Goal: Task Accomplishment & Management: Use online tool/utility

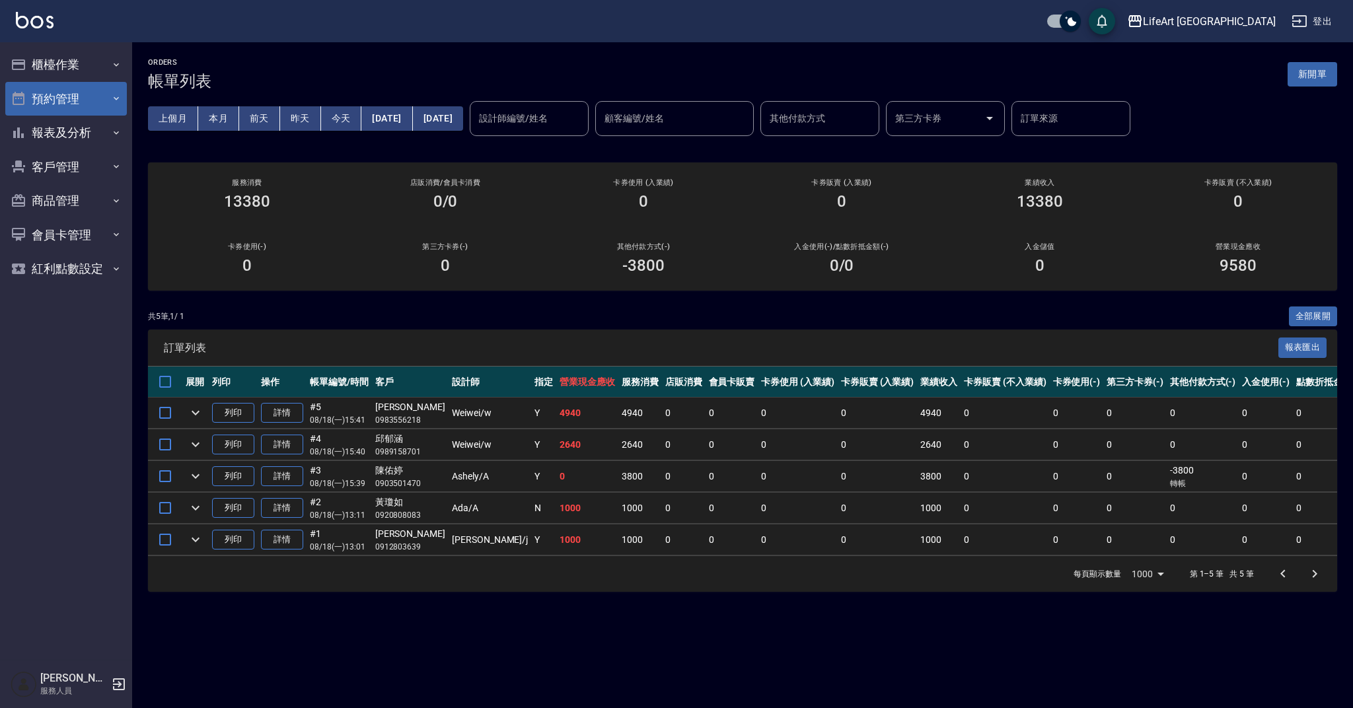
click at [94, 98] on button "預約管理" at bounding box center [66, 99] width 122 height 34
click at [98, 67] on button "櫃檯作業" at bounding box center [66, 65] width 122 height 34
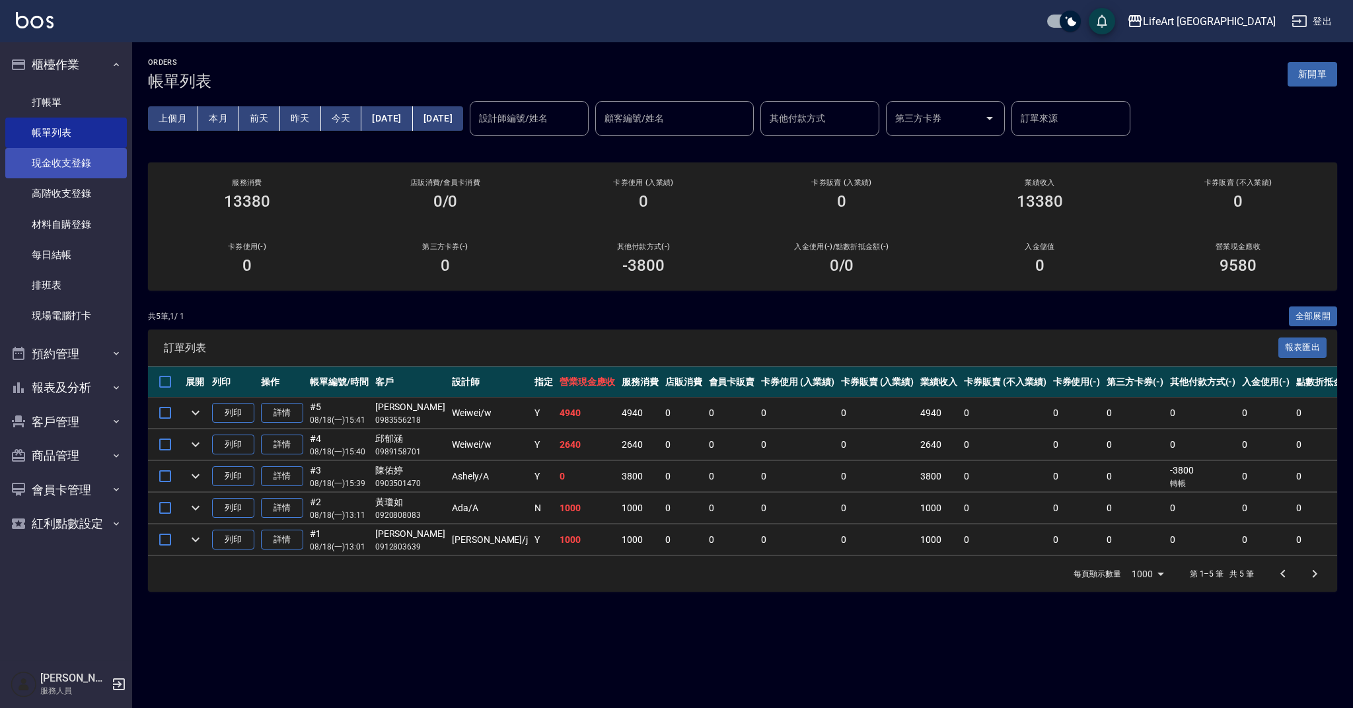
click at [99, 161] on link "現金收支登錄" at bounding box center [66, 163] width 122 height 30
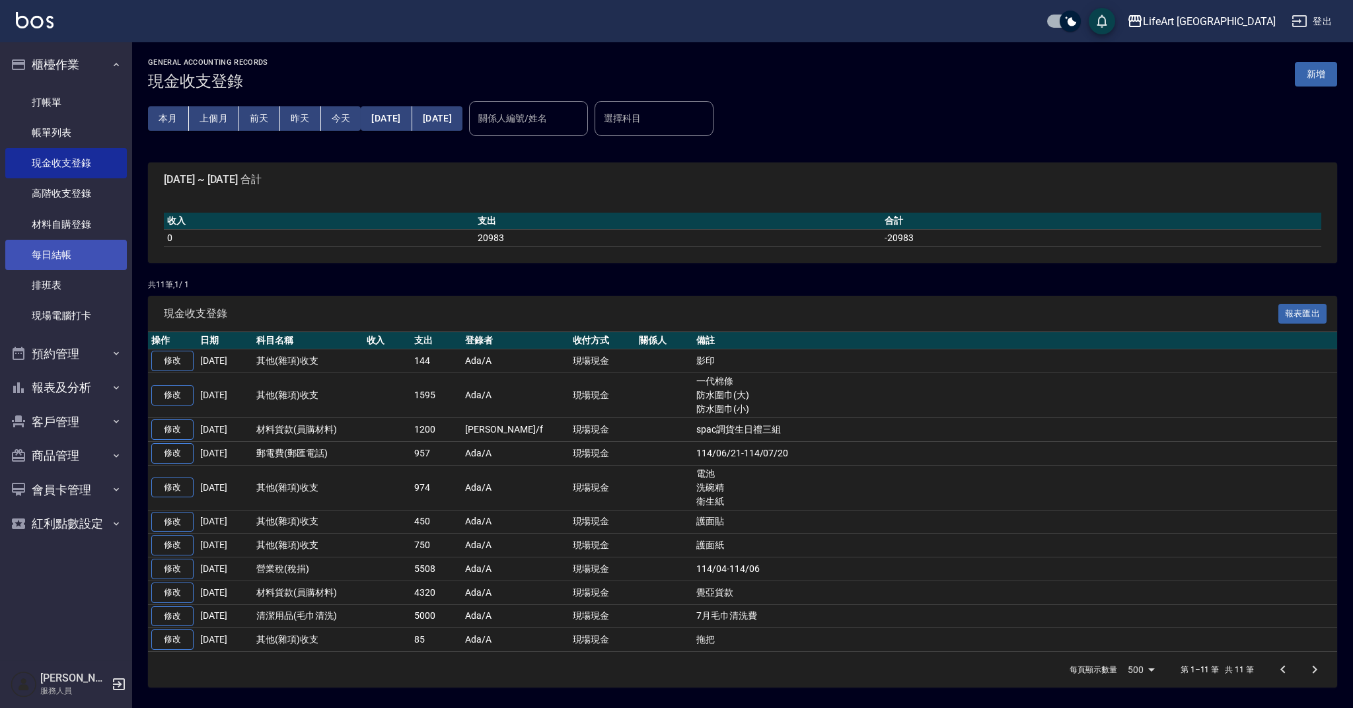
click at [110, 255] on link "每日結帳" at bounding box center [66, 255] width 122 height 30
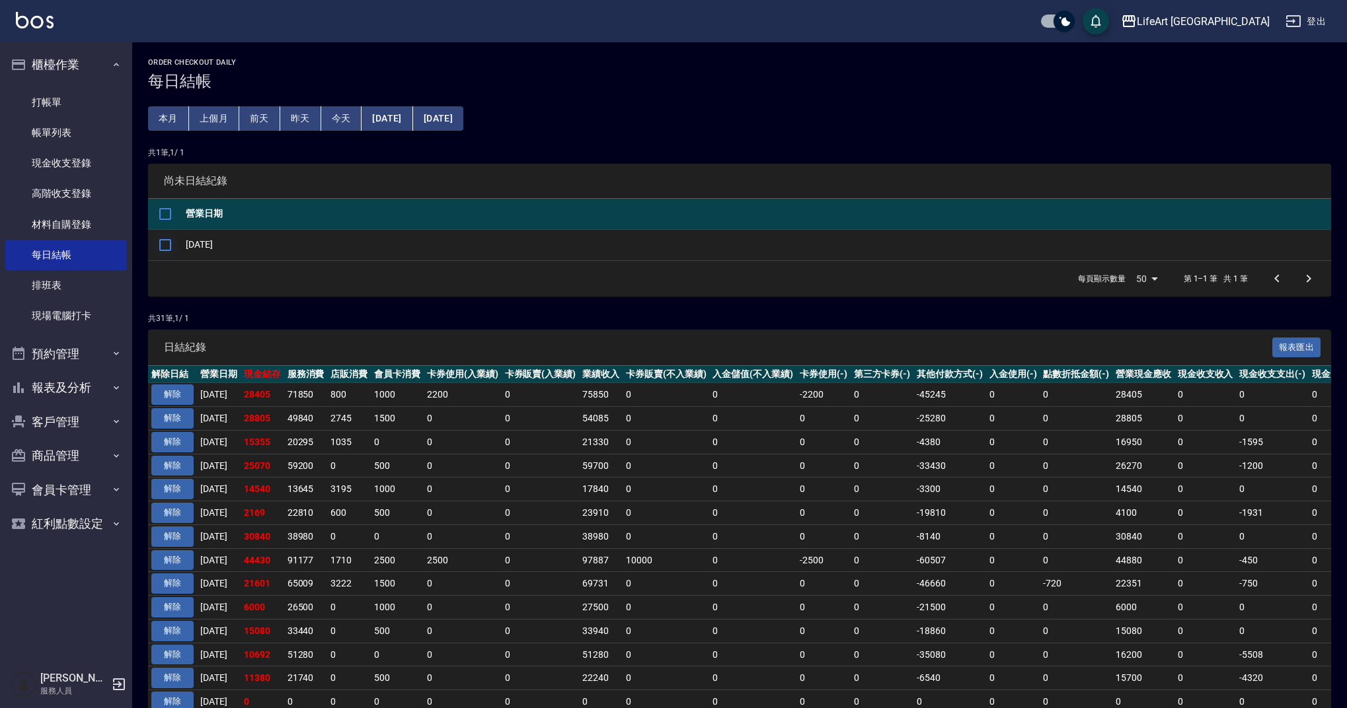
click at [166, 246] on input "checkbox" at bounding box center [165, 245] width 28 height 28
checkbox input "true"
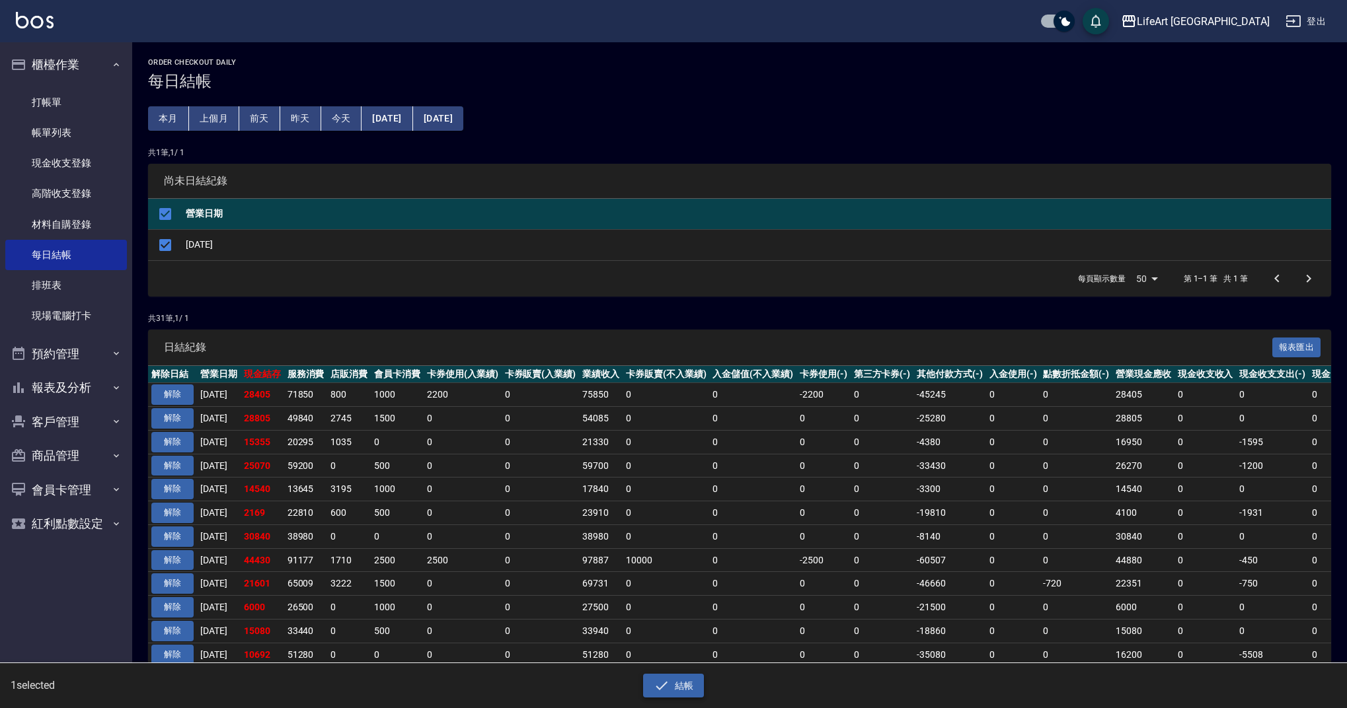
click at [694, 694] on button "結帳" at bounding box center [673, 686] width 61 height 24
click at [622, 59] on button "確定" at bounding box center [626, 53] width 42 height 20
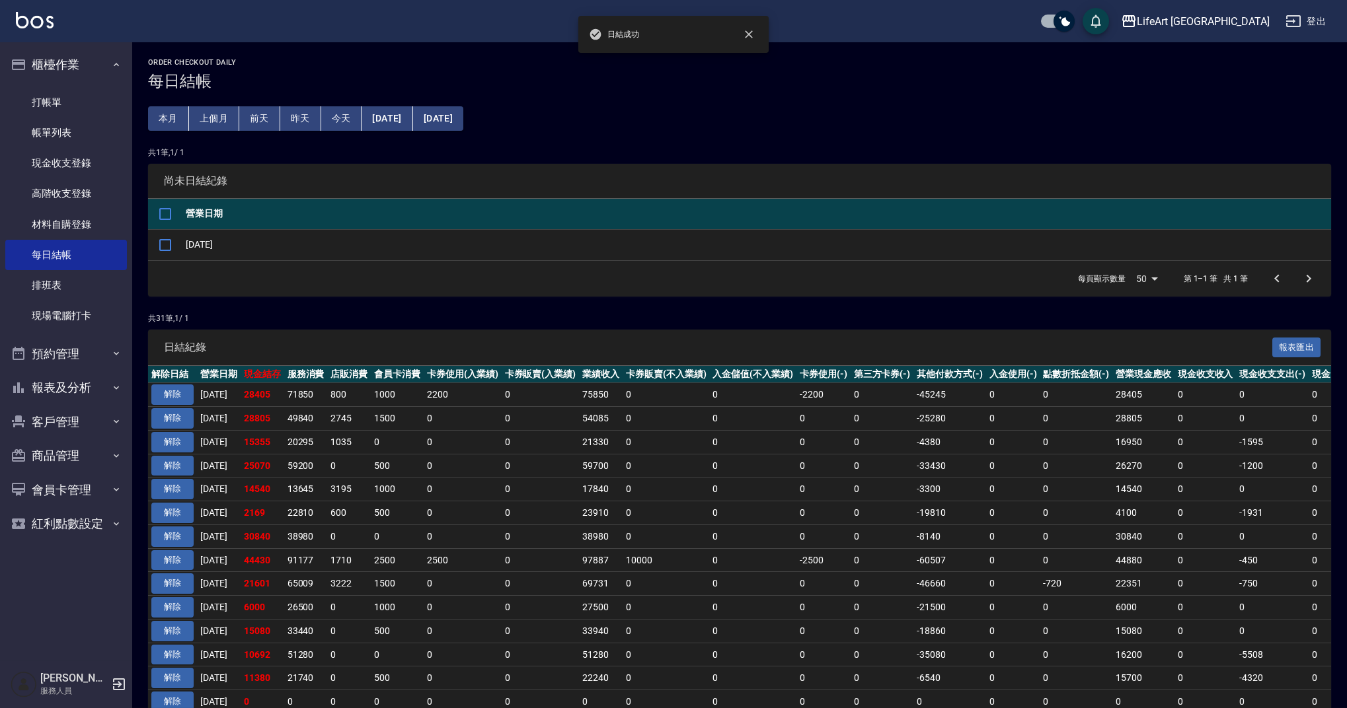
checkbox input "false"
